Goal: Transaction & Acquisition: Purchase product/service

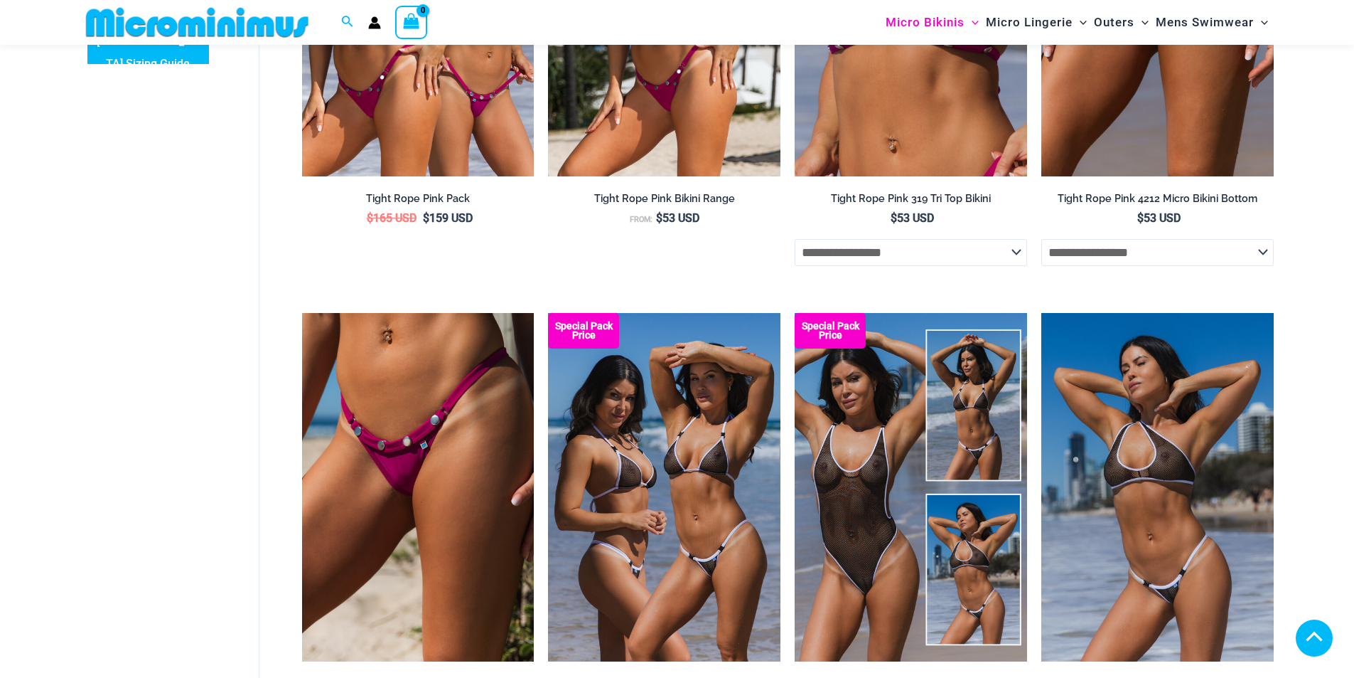
scroll to position [652, 0]
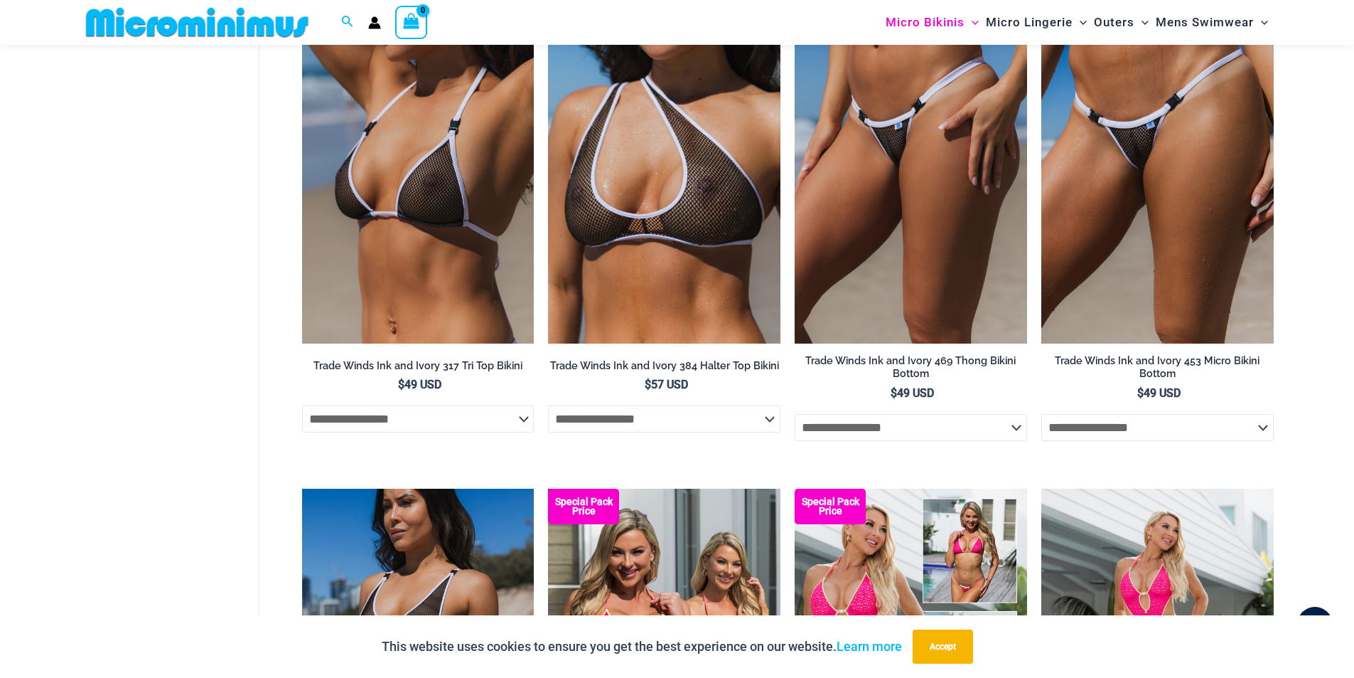
scroll to position [1482, 0]
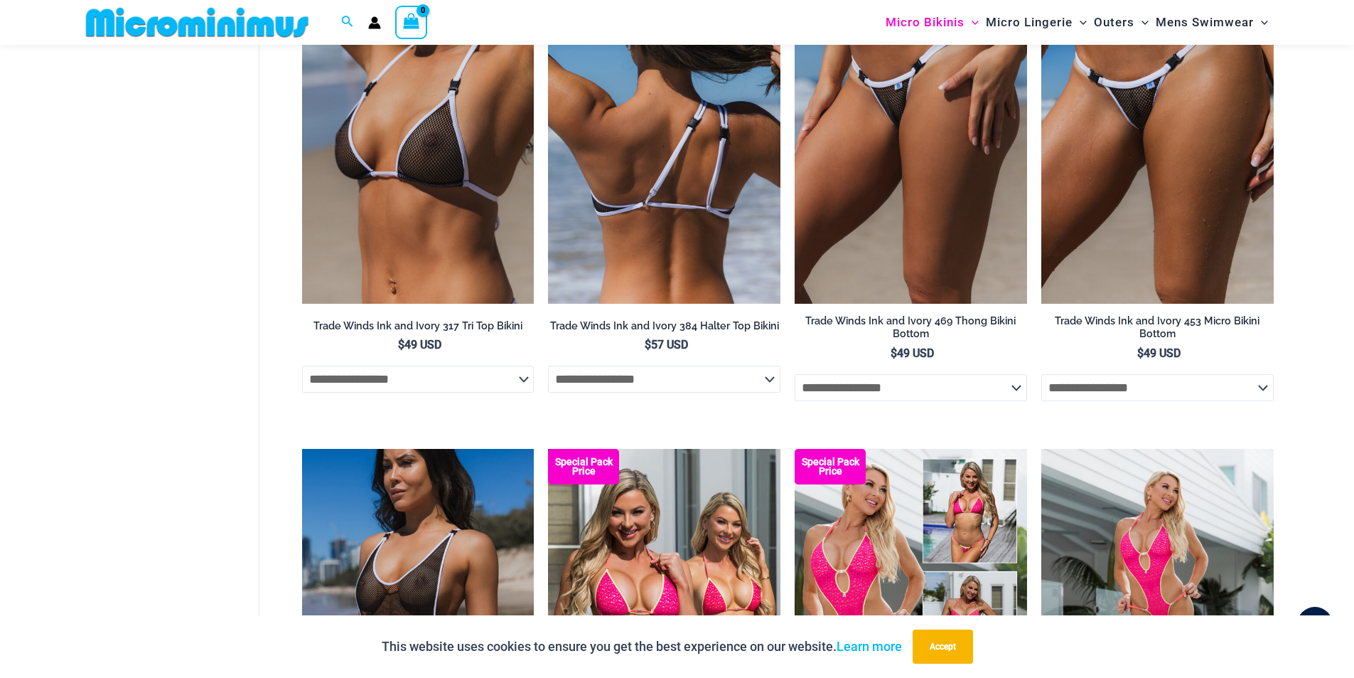
click at [646, 130] on img at bounding box center [664, 129] width 232 height 348
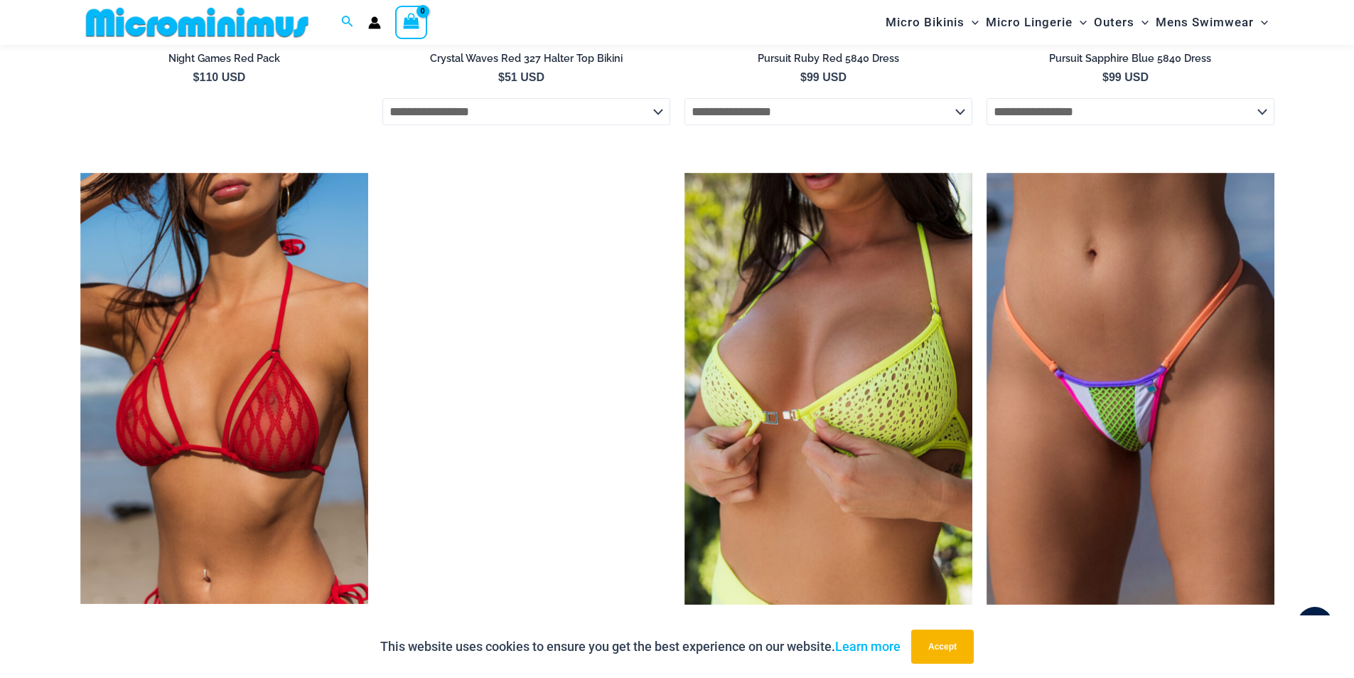
scroll to position [3139, 0]
